Goal: Check status: Check status

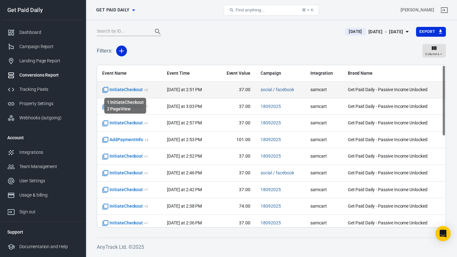
click at [140, 90] on span "InitiateCheckout + 2" at bounding box center [125, 90] width 46 height 6
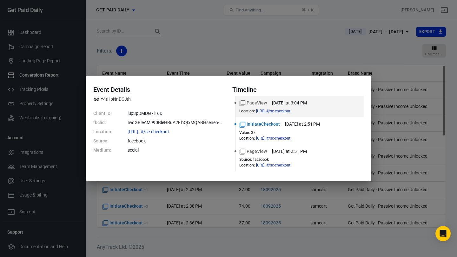
click at [352, 48] on div "Event Details Y4tHpNnDCJth Client ID: lup3pDMDG7l16D fbclid: IwdGRleAM990BleHRu…" at bounding box center [228, 128] width 457 height 257
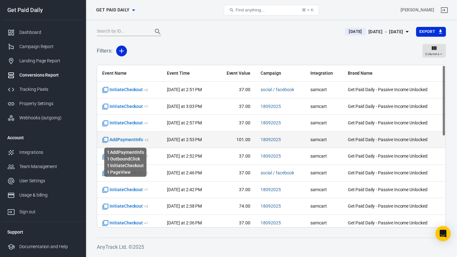
click at [125, 138] on span "AddPaymentInfo + 3" at bounding box center [125, 140] width 46 height 6
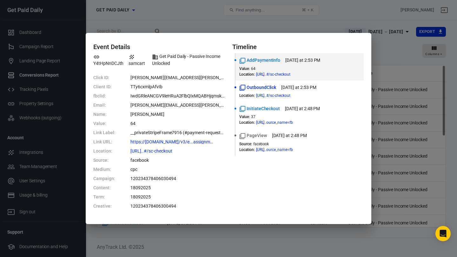
click at [362, 14] on div "Event Details Y4tHpNnDCJth samcart Get Paid Daily - Passive Income Unlocked Cli…" at bounding box center [228, 128] width 457 height 257
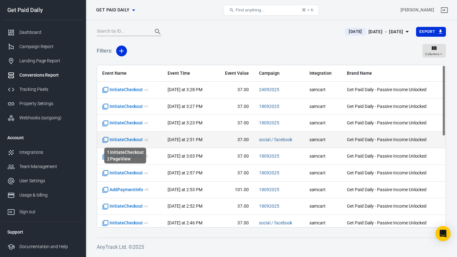
click at [133, 141] on span "InitiateCheckout + 2" at bounding box center [125, 140] width 46 height 6
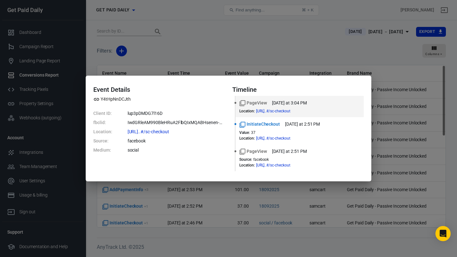
click at [199, 42] on div "Event Details Y4tHpNnDCJth Client ID: lup3pDMDG7l16D fbclid: IwdGRleAM990BleHRu…" at bounding box center [228, 128] width 457 height 257
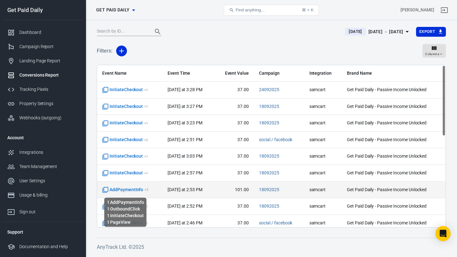
click at [135, 188] on span "AddPaymentInfo + 3" at bounding box center [125, 190] width 46 height 6
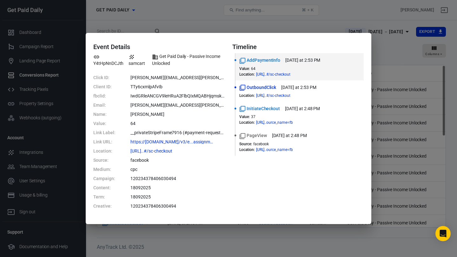
click at [260, 28] on div "Event Details Y4tHpNnDCJth samcart Get Paid Daily - Passive Income Unlocked Cli…" at bounding box center [228, 128] width 457 height 257
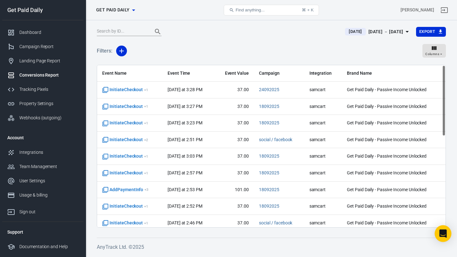
click at [439, 232] on icon "Open Intercom Messenger" at bounding box center [443, 234] width 8 height 8
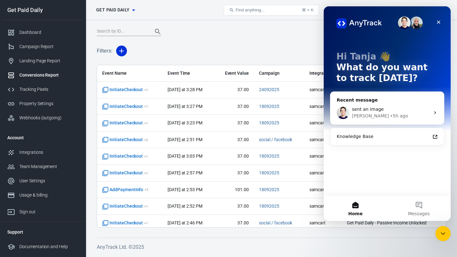
click at [400, 117] on div "Jose • 5h ago" at bounding box center [391, 116] width 78 height 7
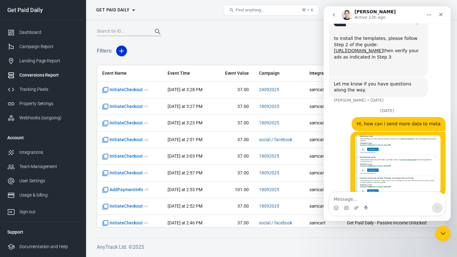
scroll to position [347, 0]
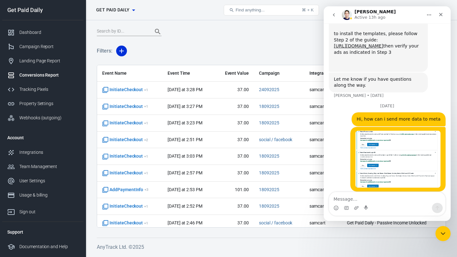
click at [297, 36] on div at bounding box center [217, 31] width 240 height 9
click at [443, 16] on icon "Close" at bounding box center [440, 14] width 5 height 5
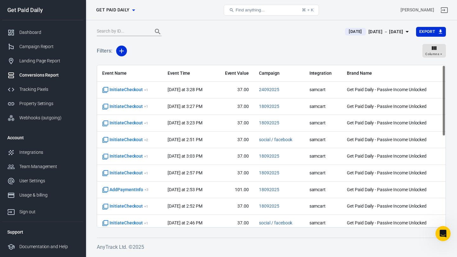
scroll to position [0, 0]
